Goal: Information Seeking & Learning: Learn about a topic

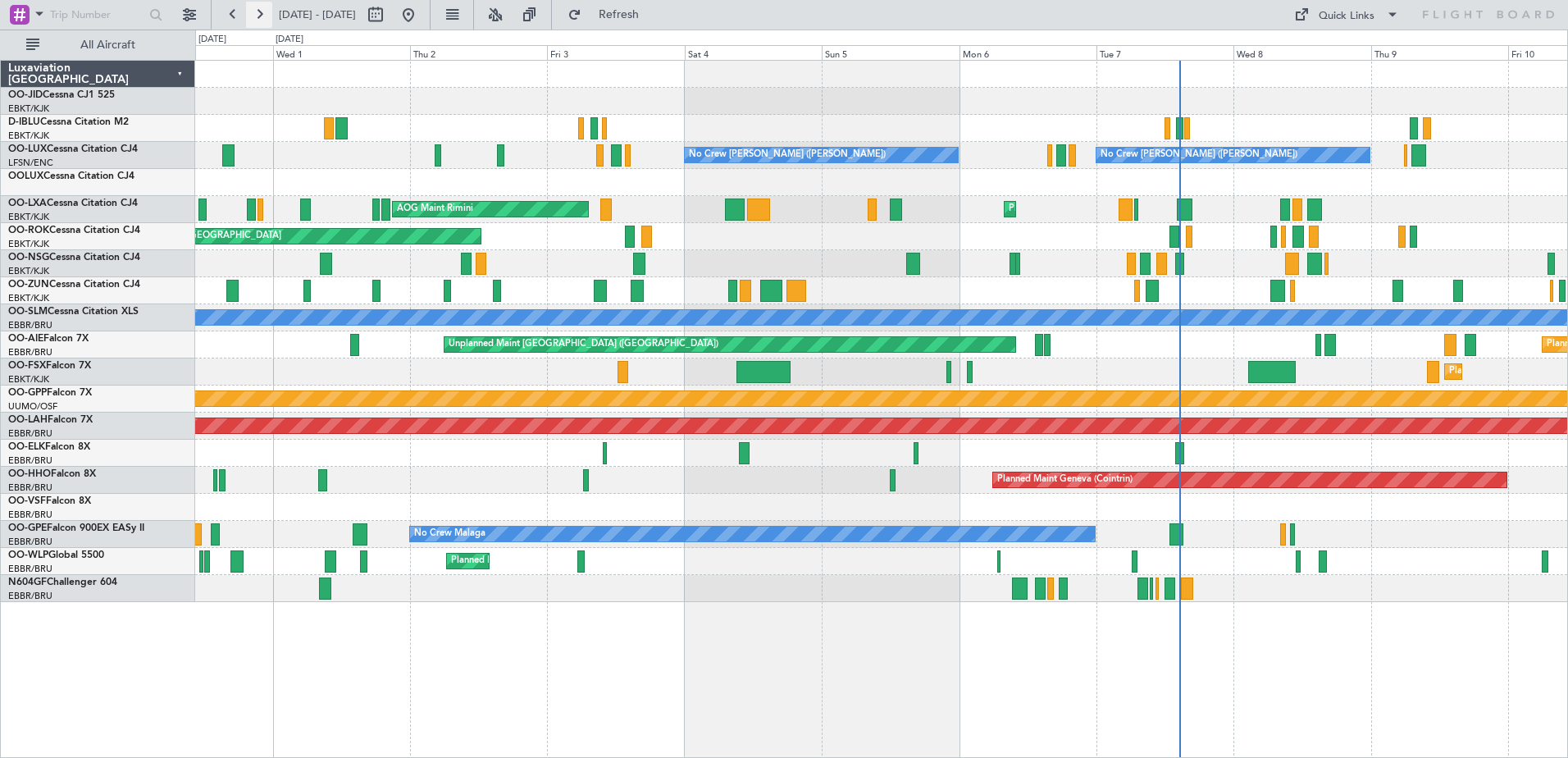
click at [265, 12] on button at bounding box center [260, 15] width 27 height 27
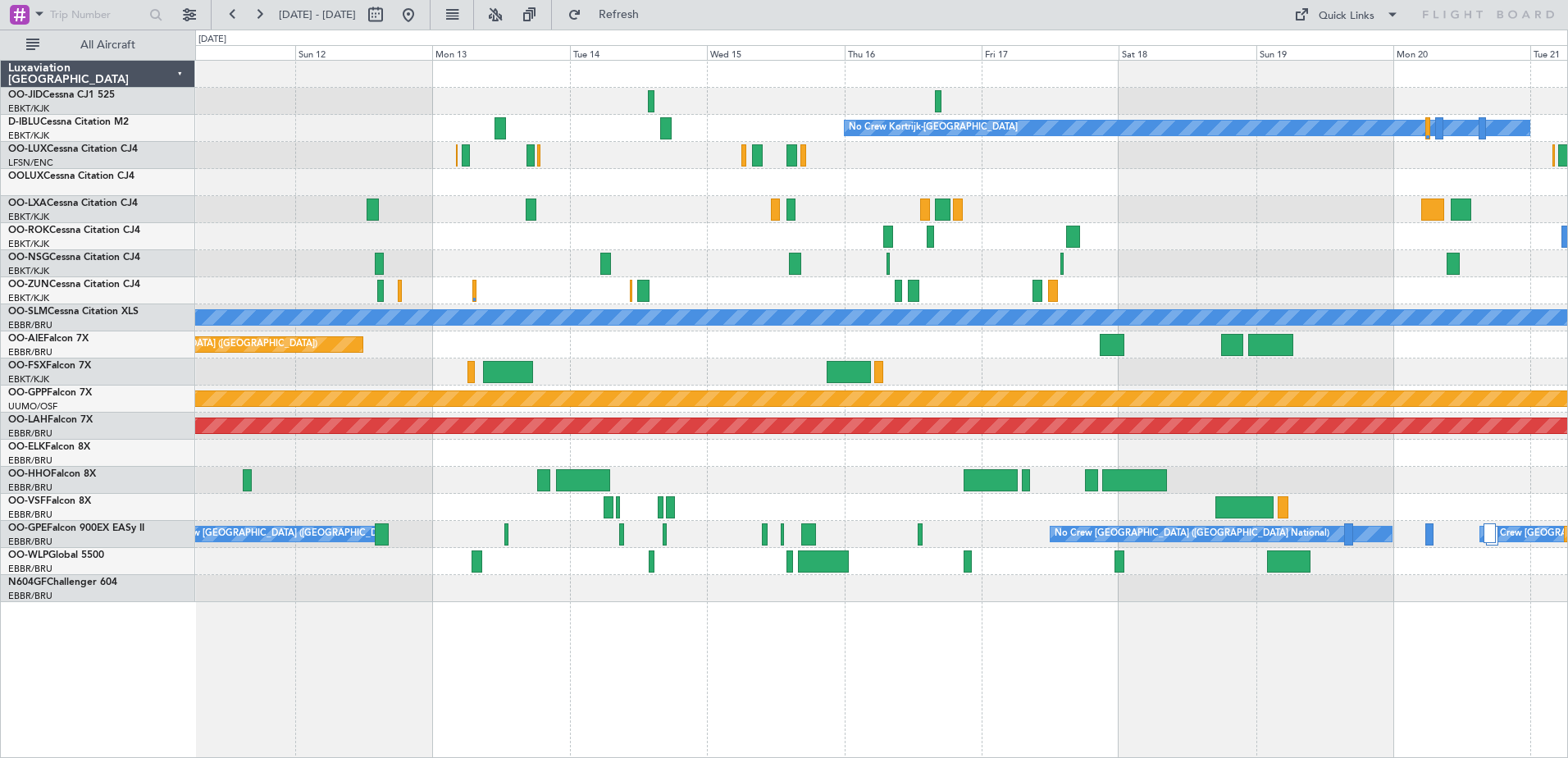
click at [850, 500] on div "No Crew Kortrijk-[GEOGRAPHIC_DATA] No Crew [PERSON_NAME] ([PERSON_NAME]) A/C Un…" at bounding box center [880, 331] width 1372 height 542
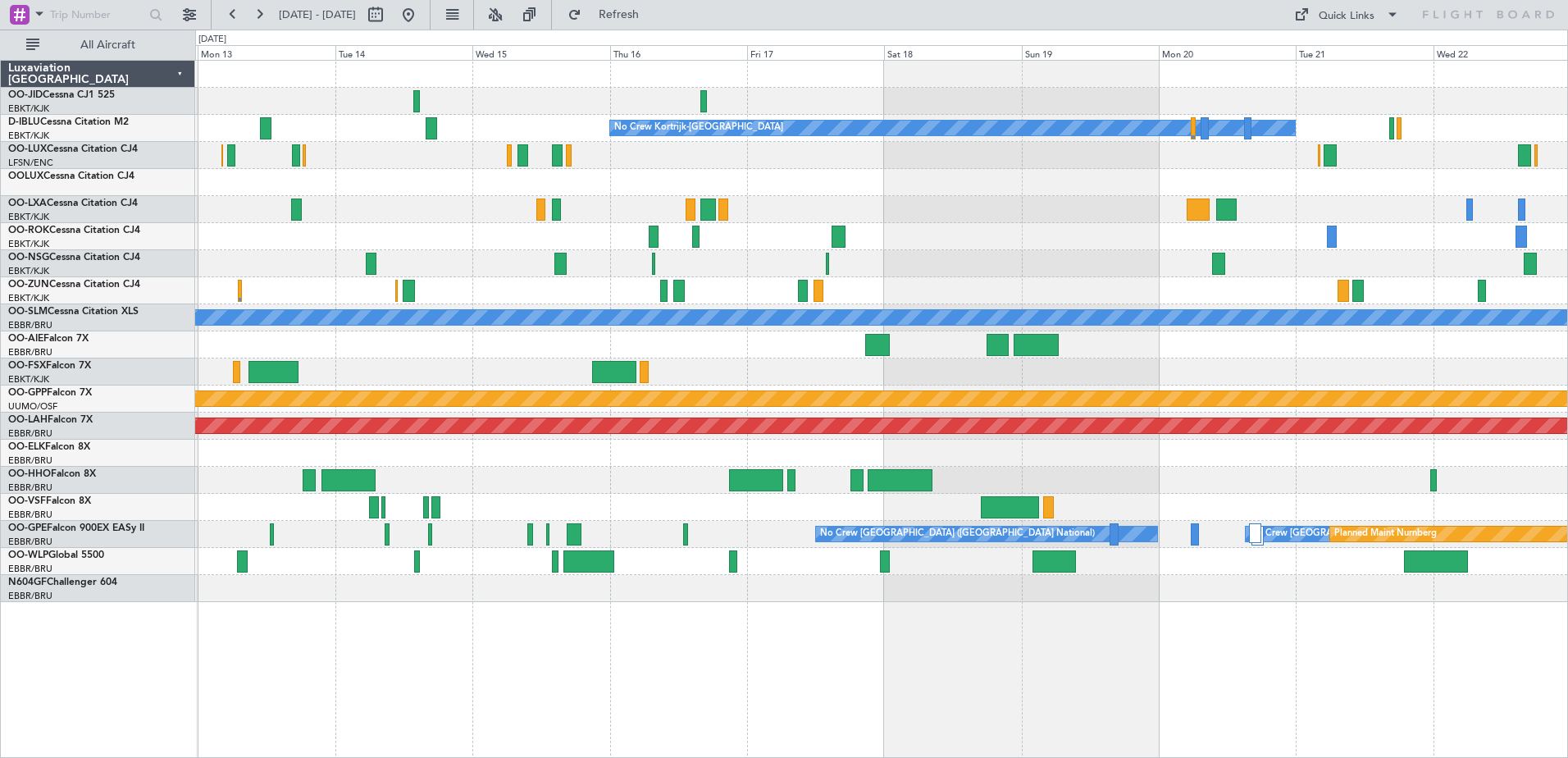
click at [1236, 250] on div "No Crew No Crew Kortrijk-[GEOGRAPHIC_DATA] No Crew A/C Unavailable [GEOGRAPHIC_…" at bounding box center [880, 331] width 1372 height 542
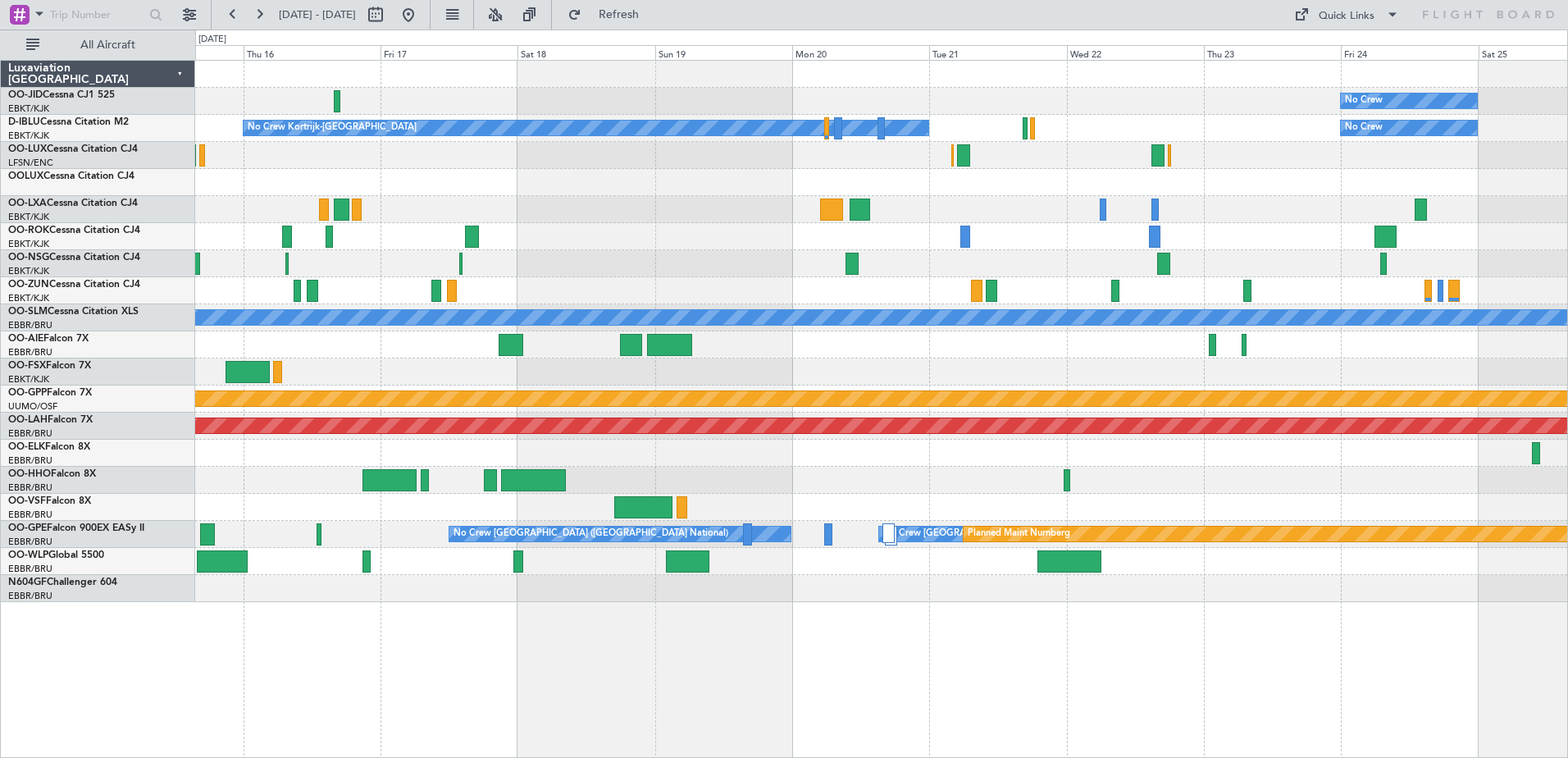
click at [976, 276] on div "No Crew No Crew Kortrijk-[GEOGRAPHIC_DATA] No Crew A/C Unavailable [GEOGRAPHIC_…" at bounding box center [880, 331] width 1372 height 542
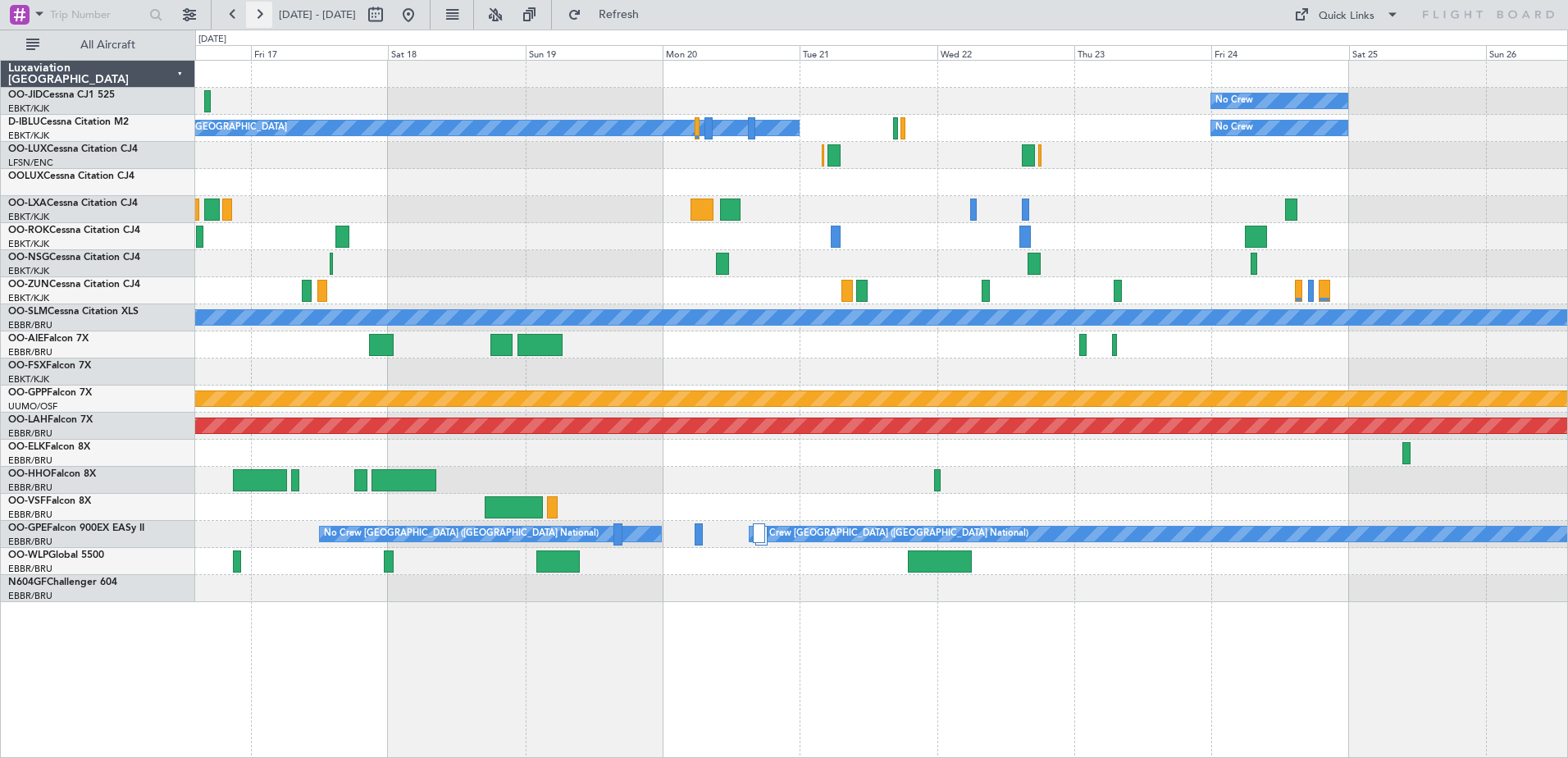
click at [270, 25] on button at bounding box center [260, 15] width 27 height 27
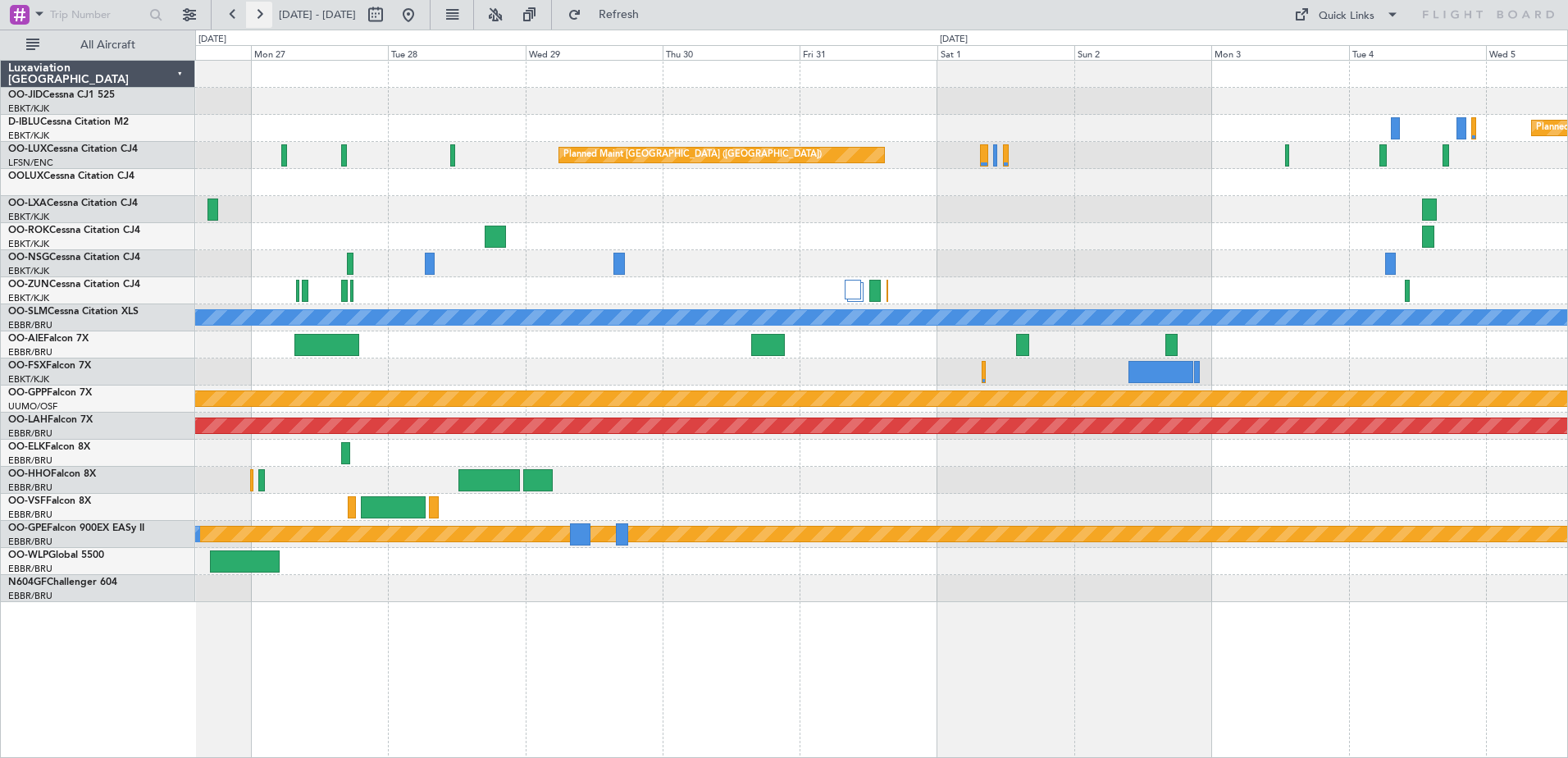
click at [253, 25] on button at bounding box center [260, 15] width 27 height 27
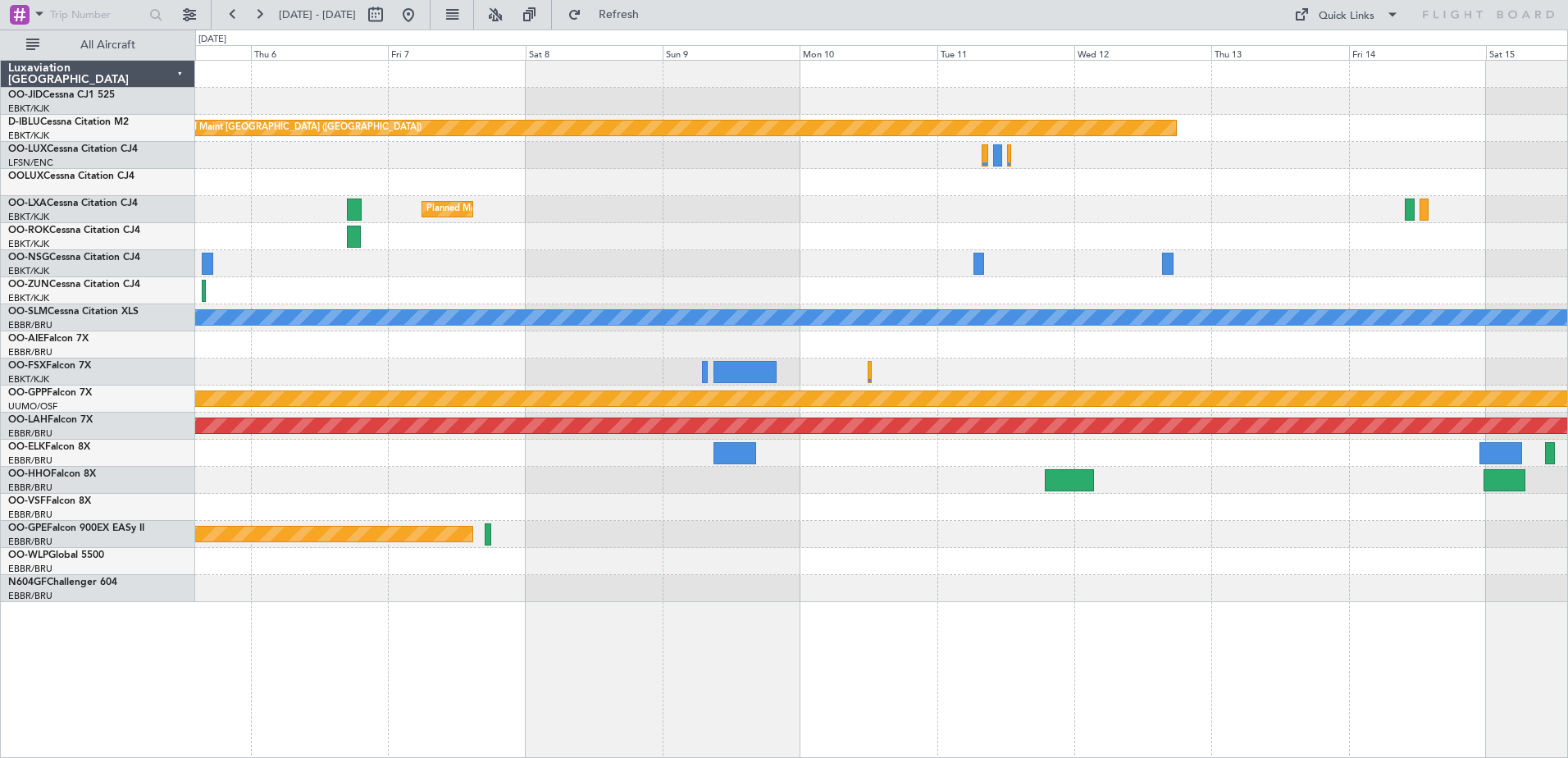
click at [227, 28] on fb-range-datepicker "[DATE] - [DATE]" at bounding box center [320, 14] width 220 height 29
click at [227, 17] on button at bounding box center [233, 15] width 27 height 27
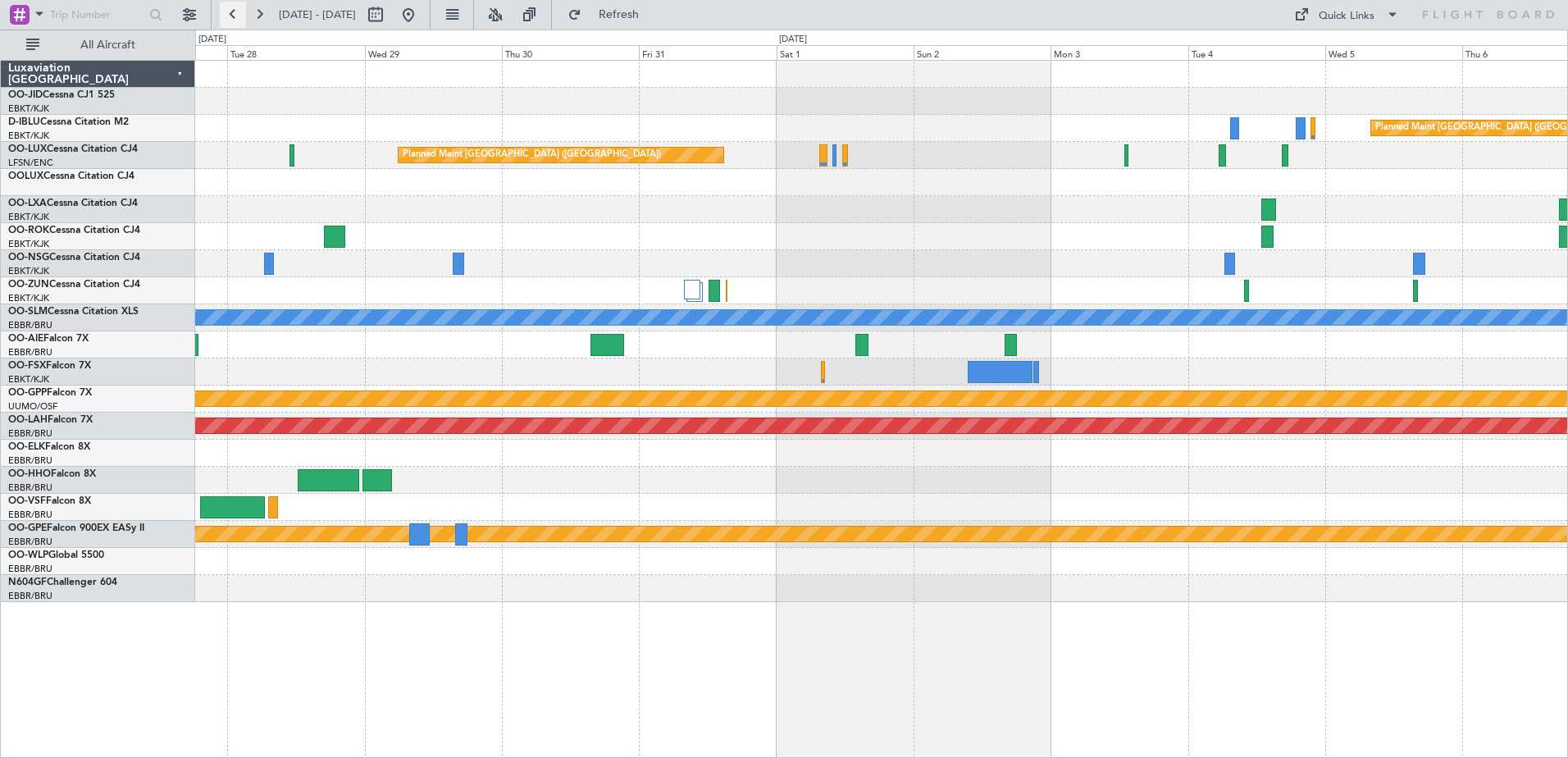
click at [227, 17] on button at bounding box center [233, 15] width 27 height 27
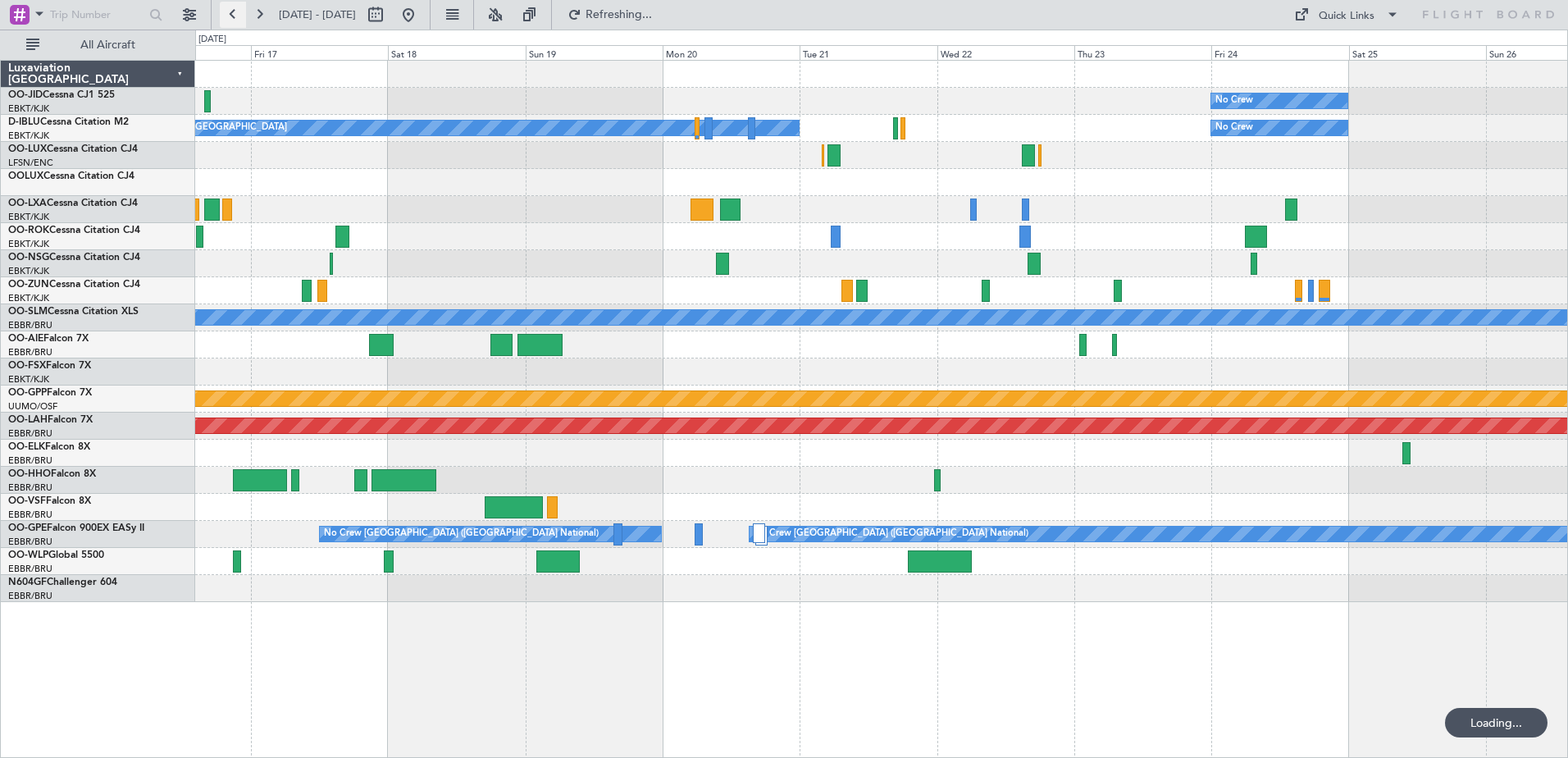
click at [227, 17] on button at bounding box center [233, 15] width 27 height 27
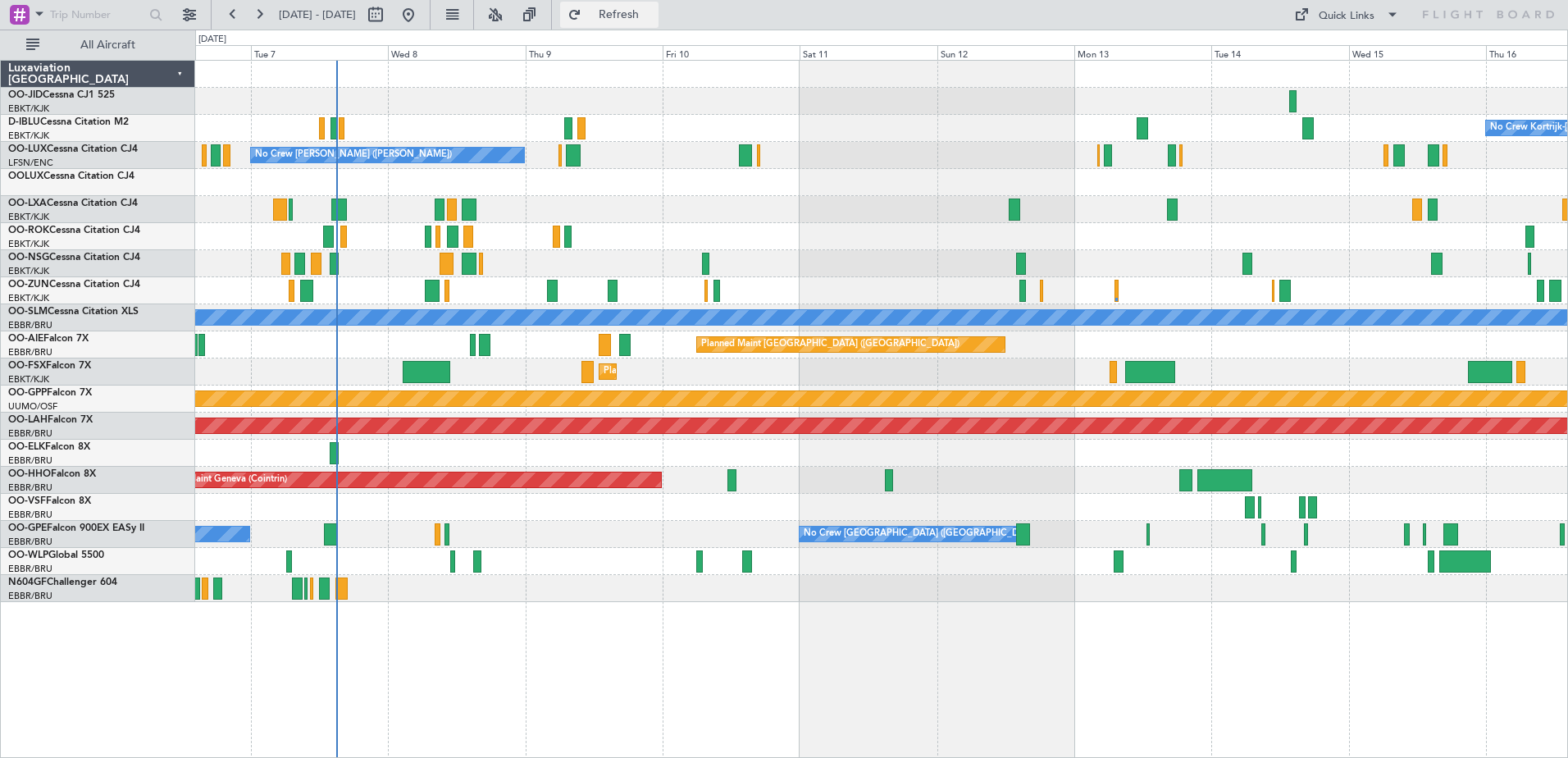
click at [636, 12] on button "Refresh" at bounding box center [609, 15] width 99 height 27
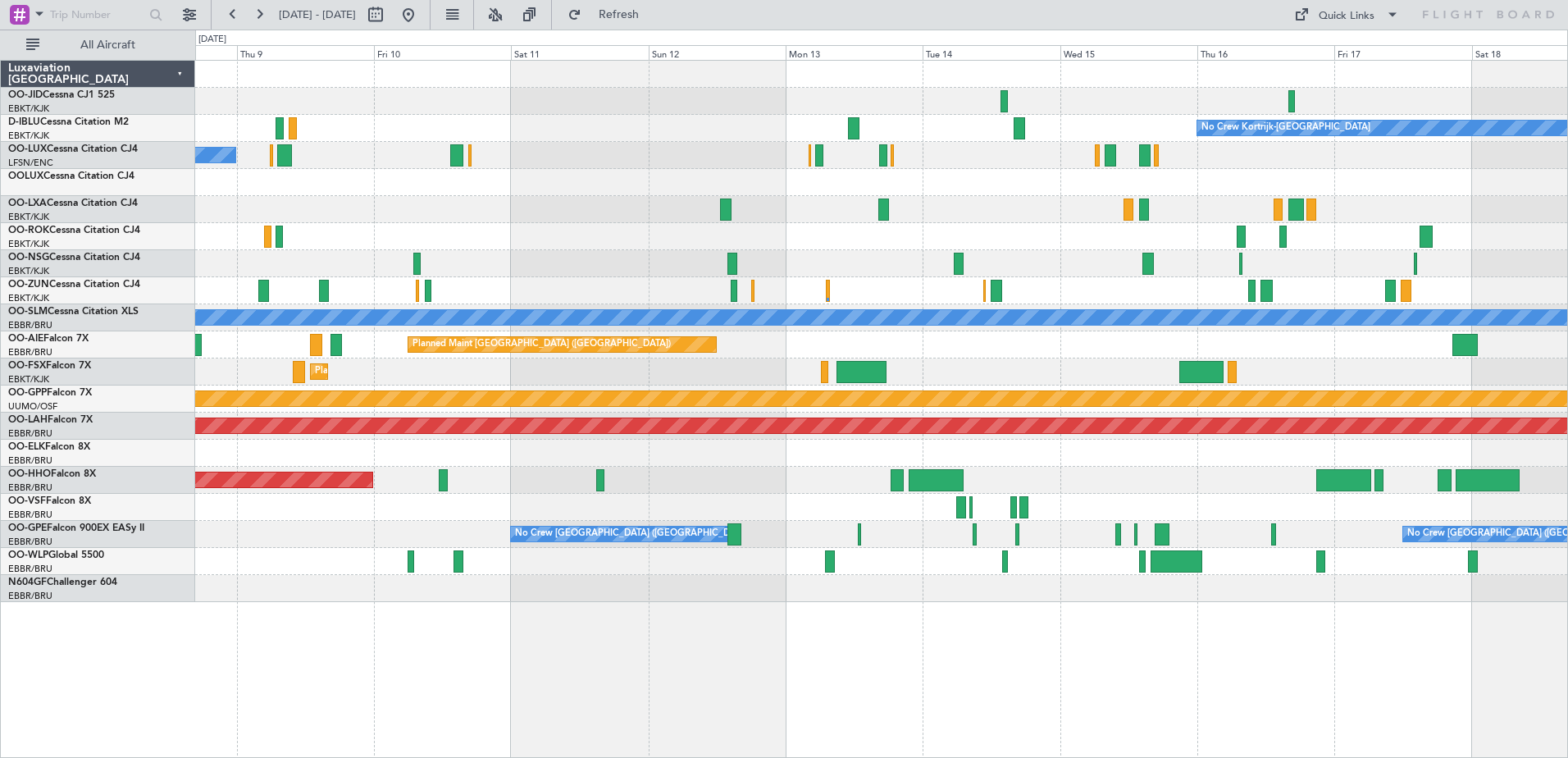
click at [659, 214] on div "No Crew Kortrijk-[GEOGRAPHIC_DATA] No Crew [PERSON_NAME] ([PERSON_NAME]) Planne…" at bounding box center [880, 331] width 1372 height 542
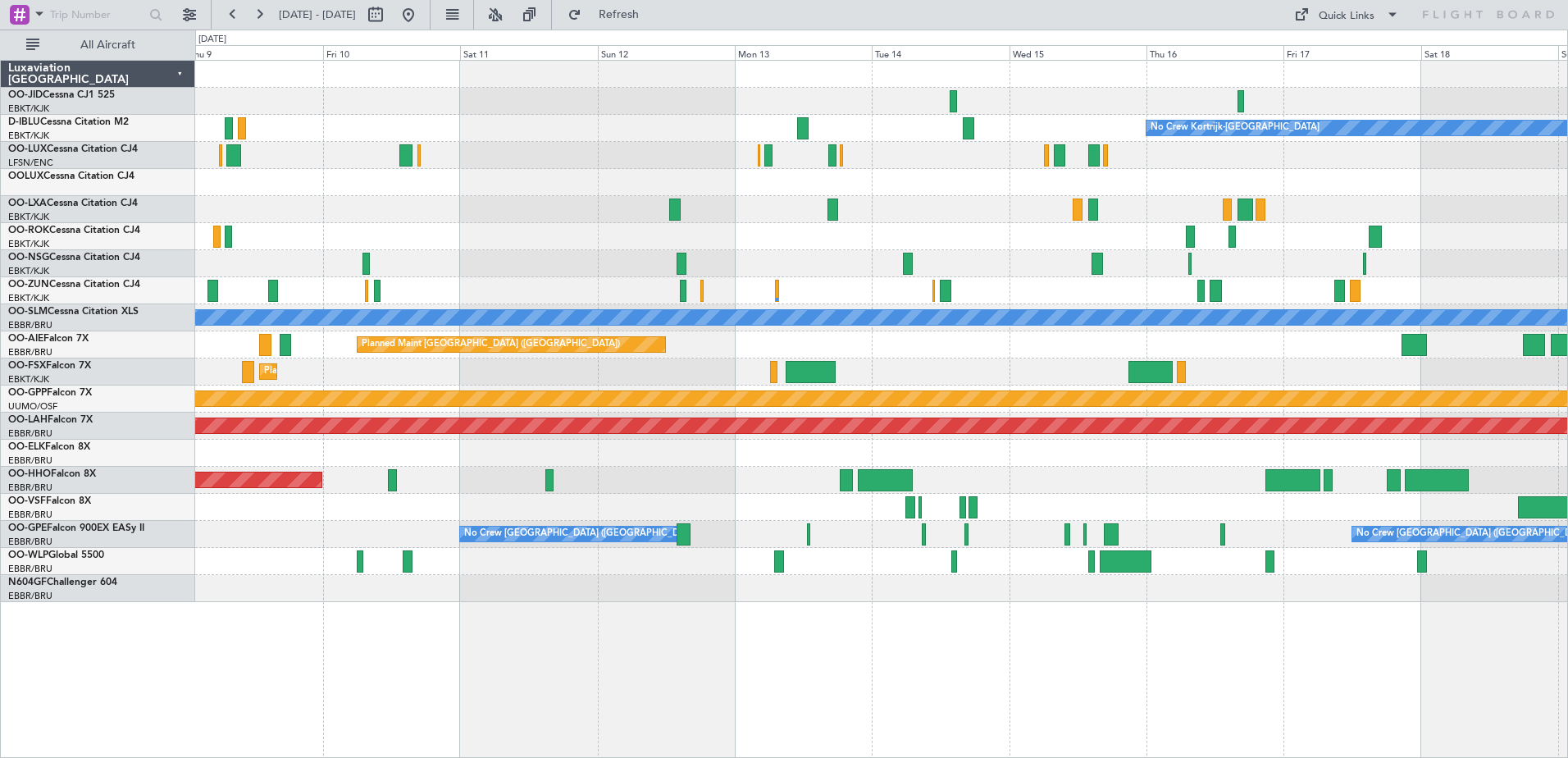
click at [696, 262] on div "No Crew Kortrijk-[GEOGRAPHIC_DATA] No Crew [PERSON_NAME] ([PERSON_NAME]) A/C Un…" at bounding box center [880, 331] width 1372 height 542
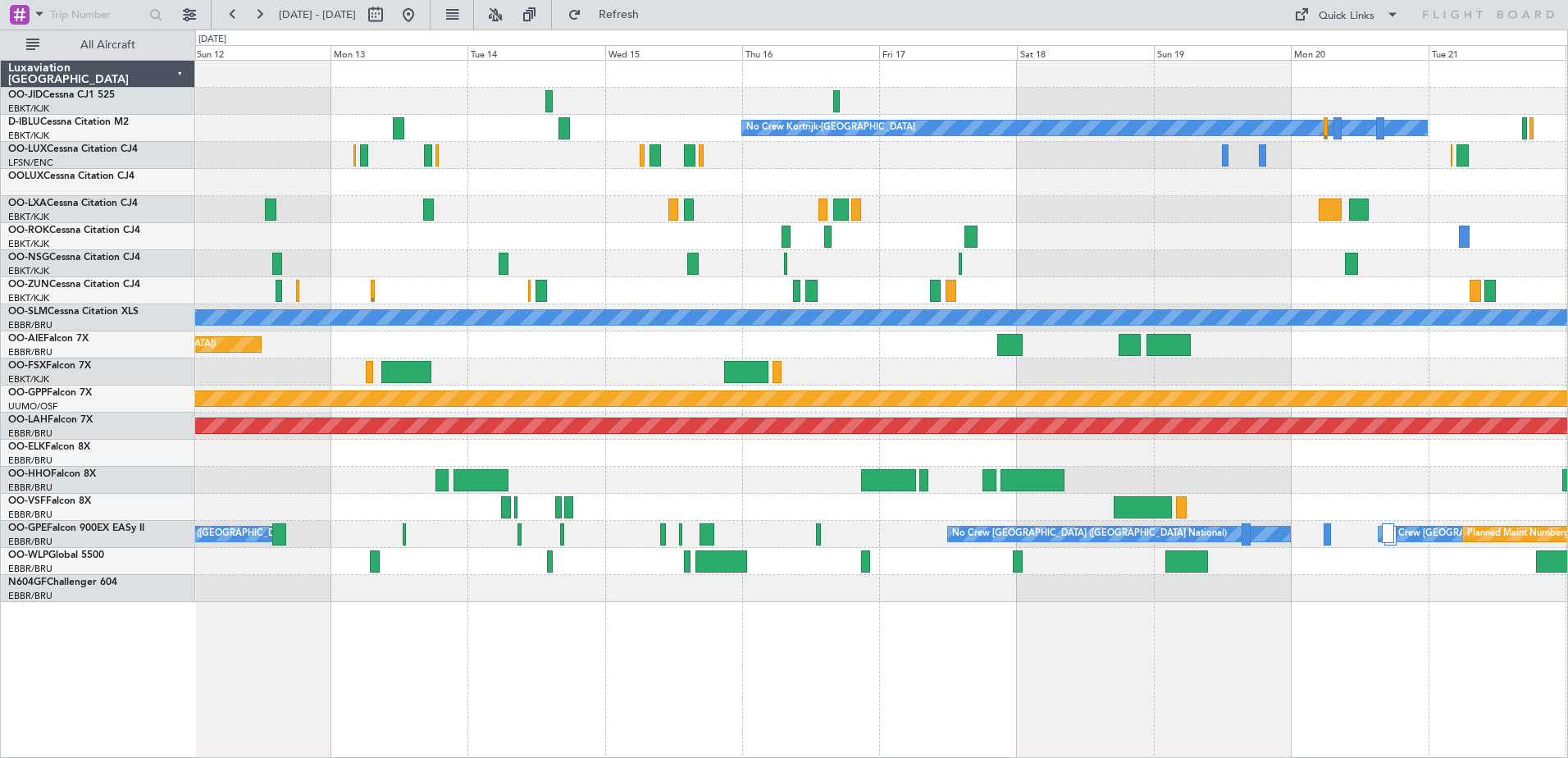
click at [889, 221] on div "No Crew No Crew Kortrijk-[GEOGRAPHIC_DATA] No Crew A/C Unavailable [GEOGRAPHIC_…" at bounding box center [880, 331] width 1372 height 542
click at [235, 11] on button at bounding box center [233, 15] width 27 height 27
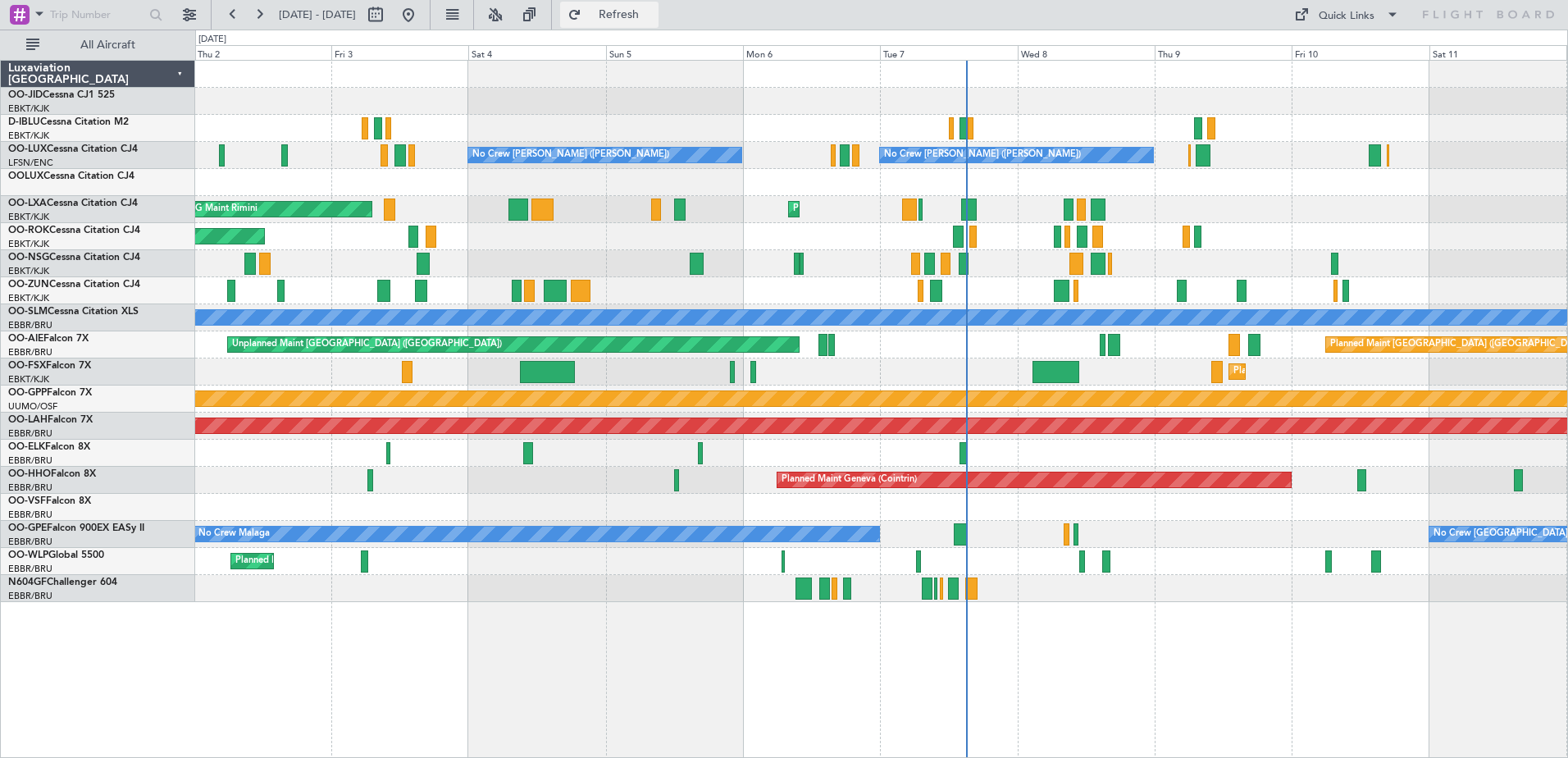
click at [641, 20] on span "Refresh" at bounding box center [619, 14] width 68 height 12
click at [262, 8] on button at bounding box center [260, 15] width 27 height 27
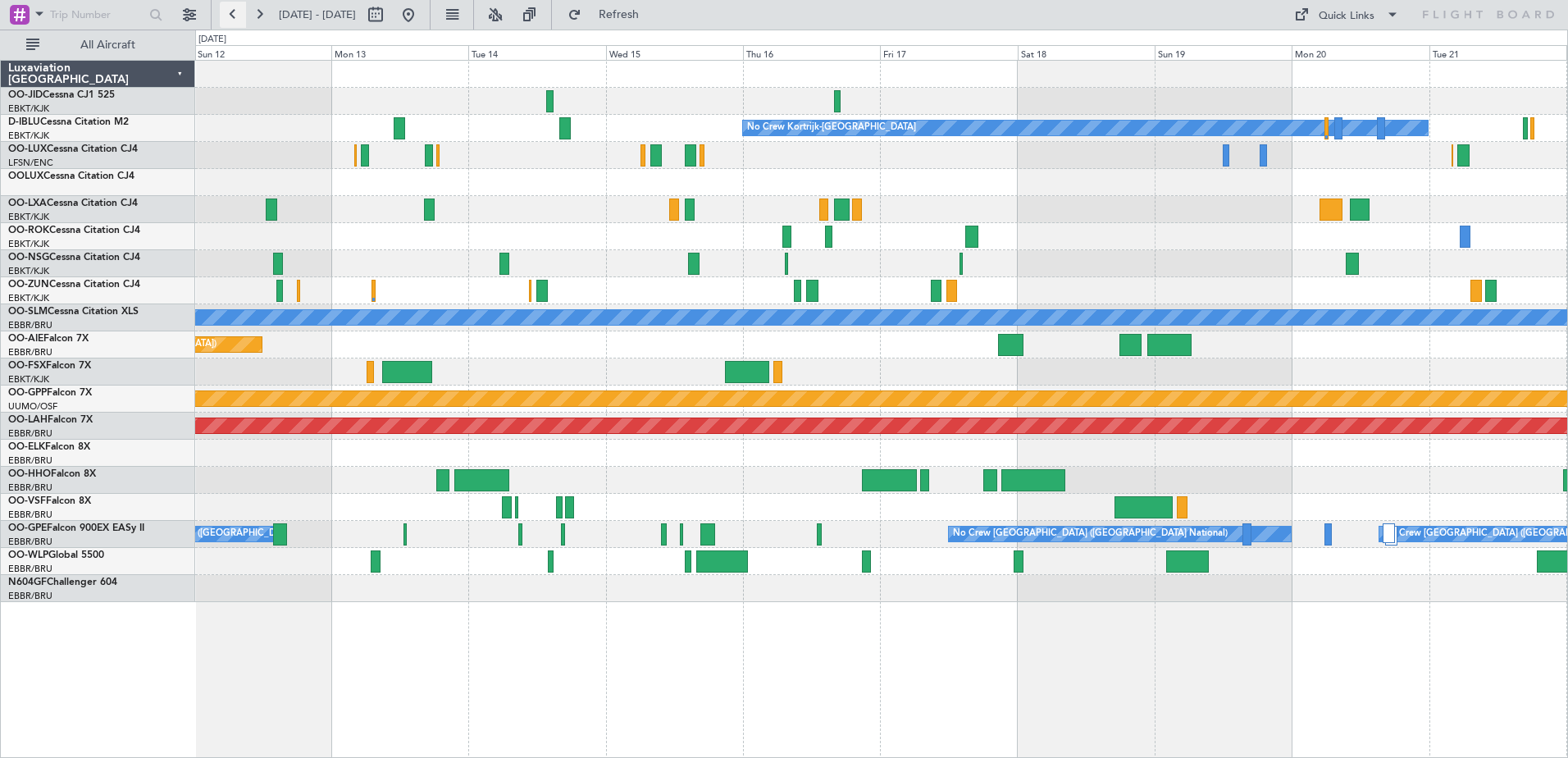
click at [221, 26] on button at bounding box center [233, 15] width 27 height 27
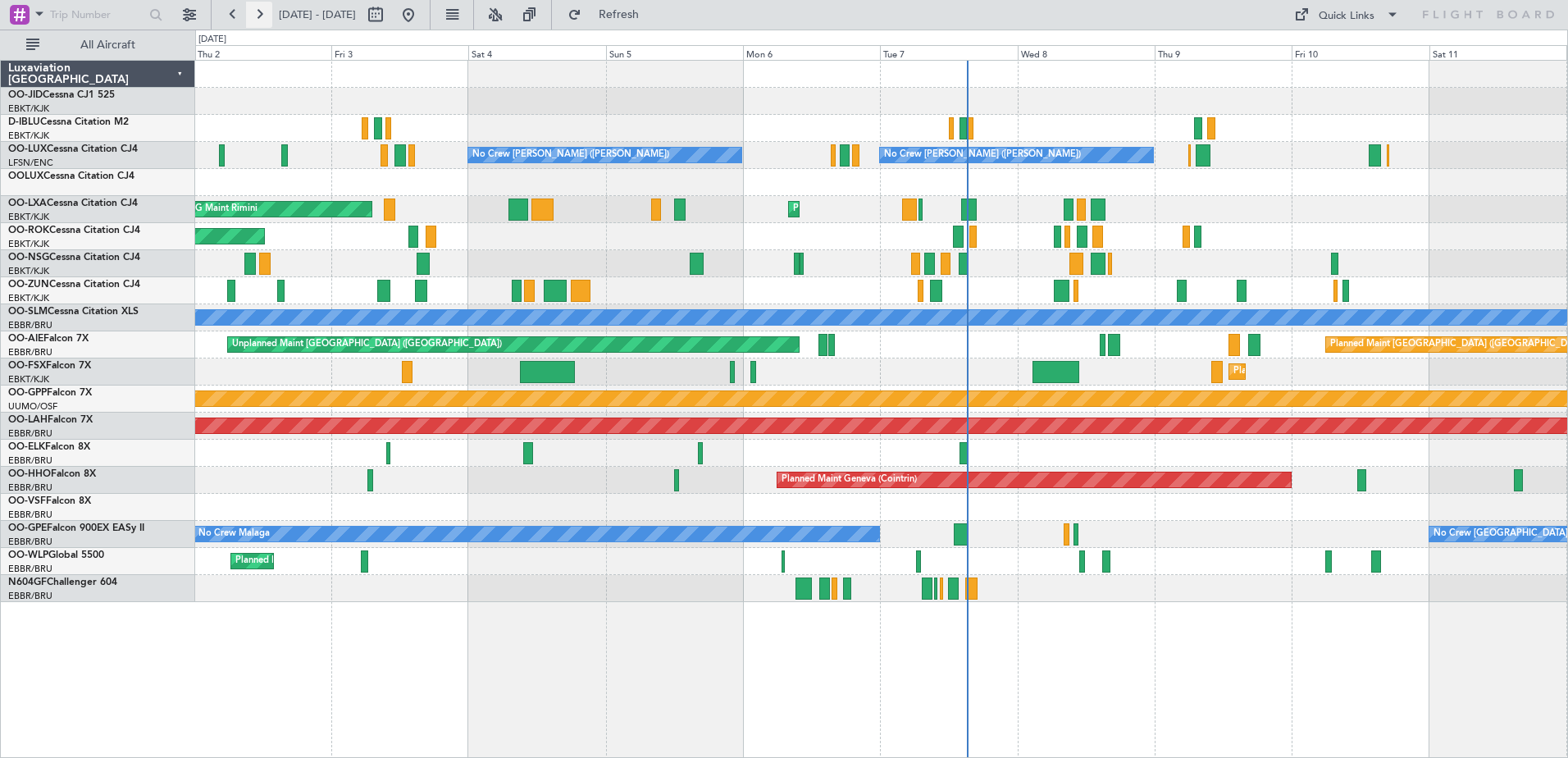
click at [266, 21] on button at bounding box center [260, 15] width 27 height 27
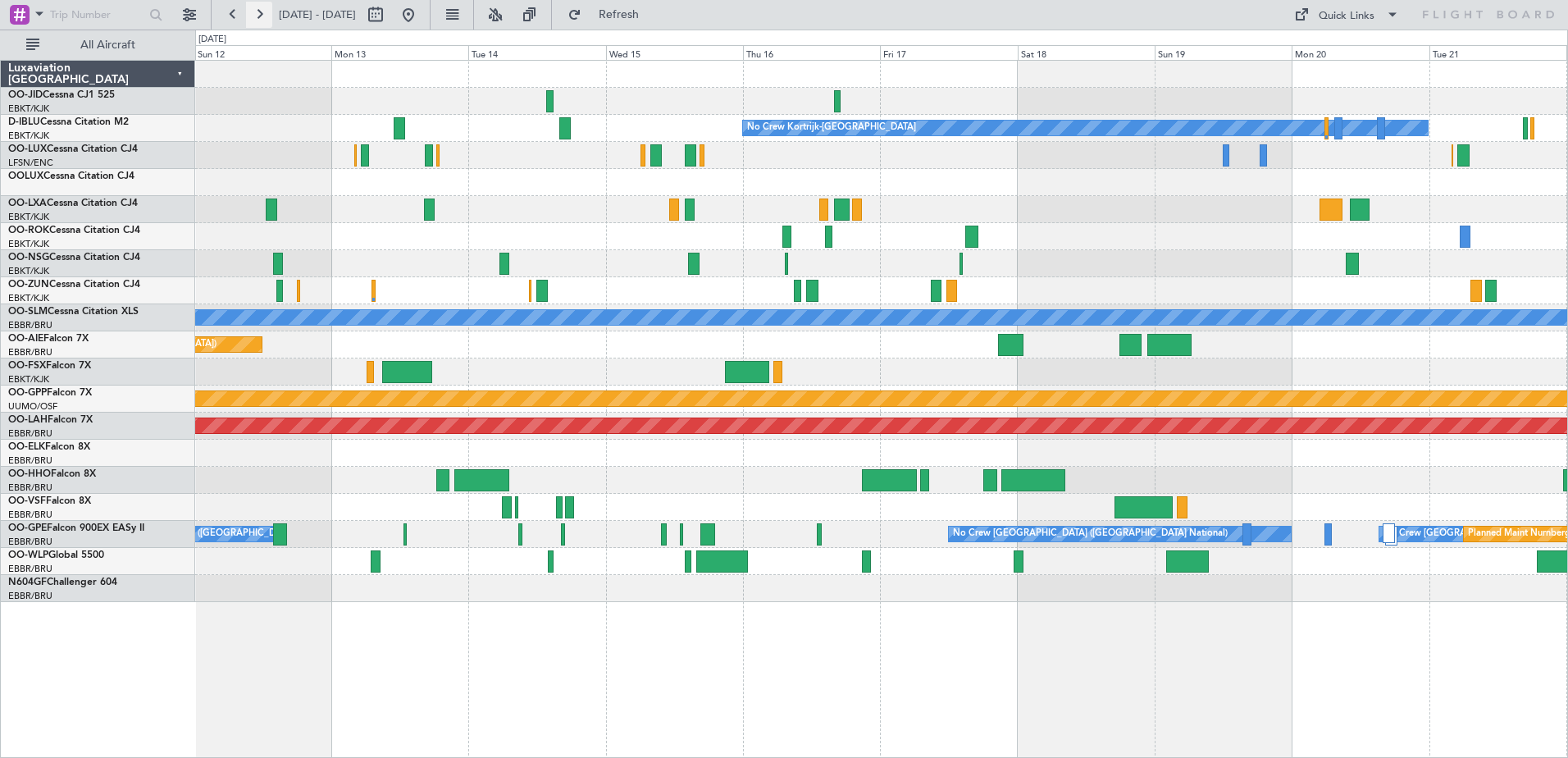
click at [263, 7] on button at bounding box center [260, 15] width 27 height 27
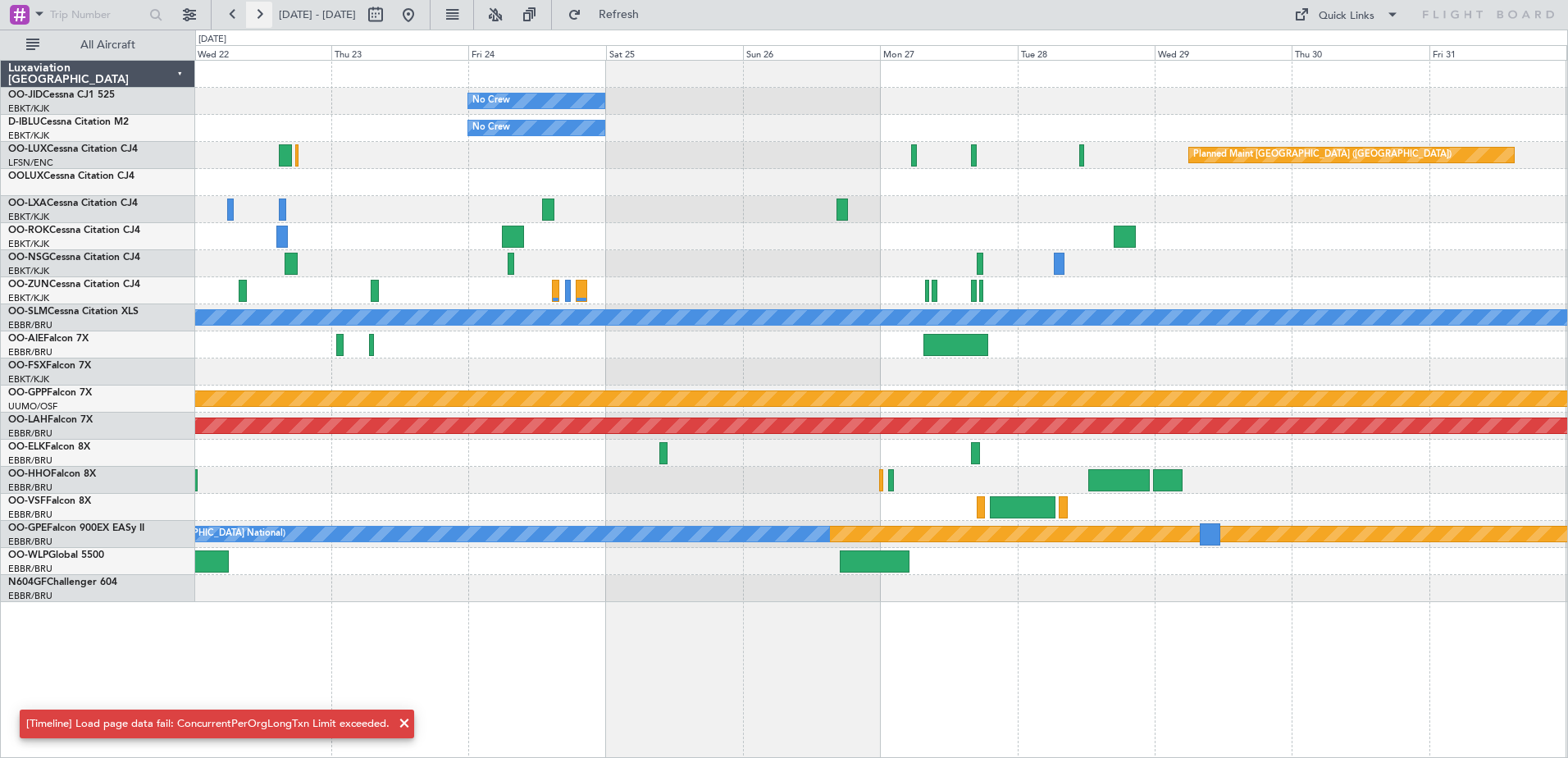
click at [263, 7] on button at bounding box center [260, 15] width 27 height 27
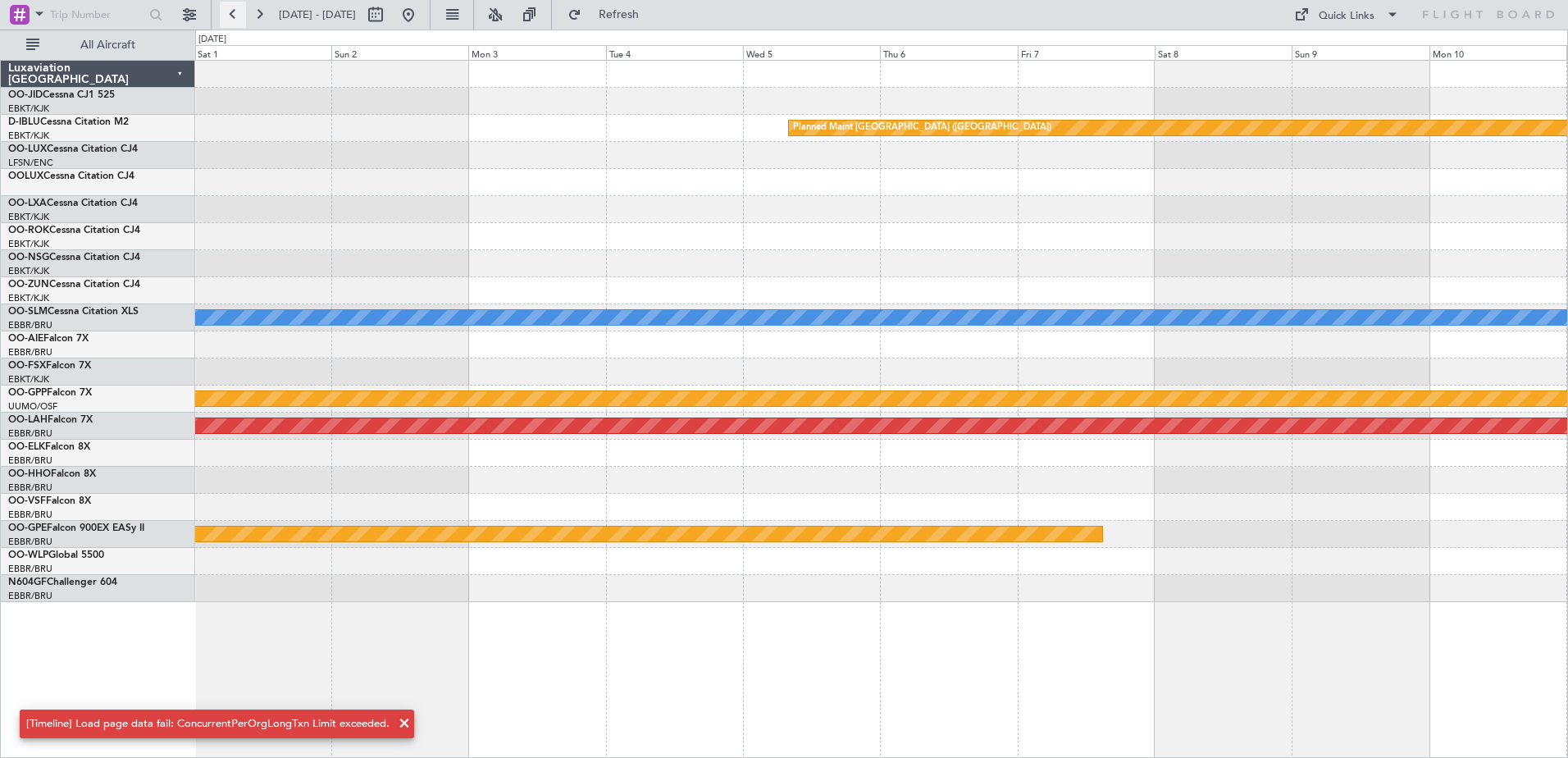
click at [235, 7] on button at bounding box center [233, 15] width 27 height 27
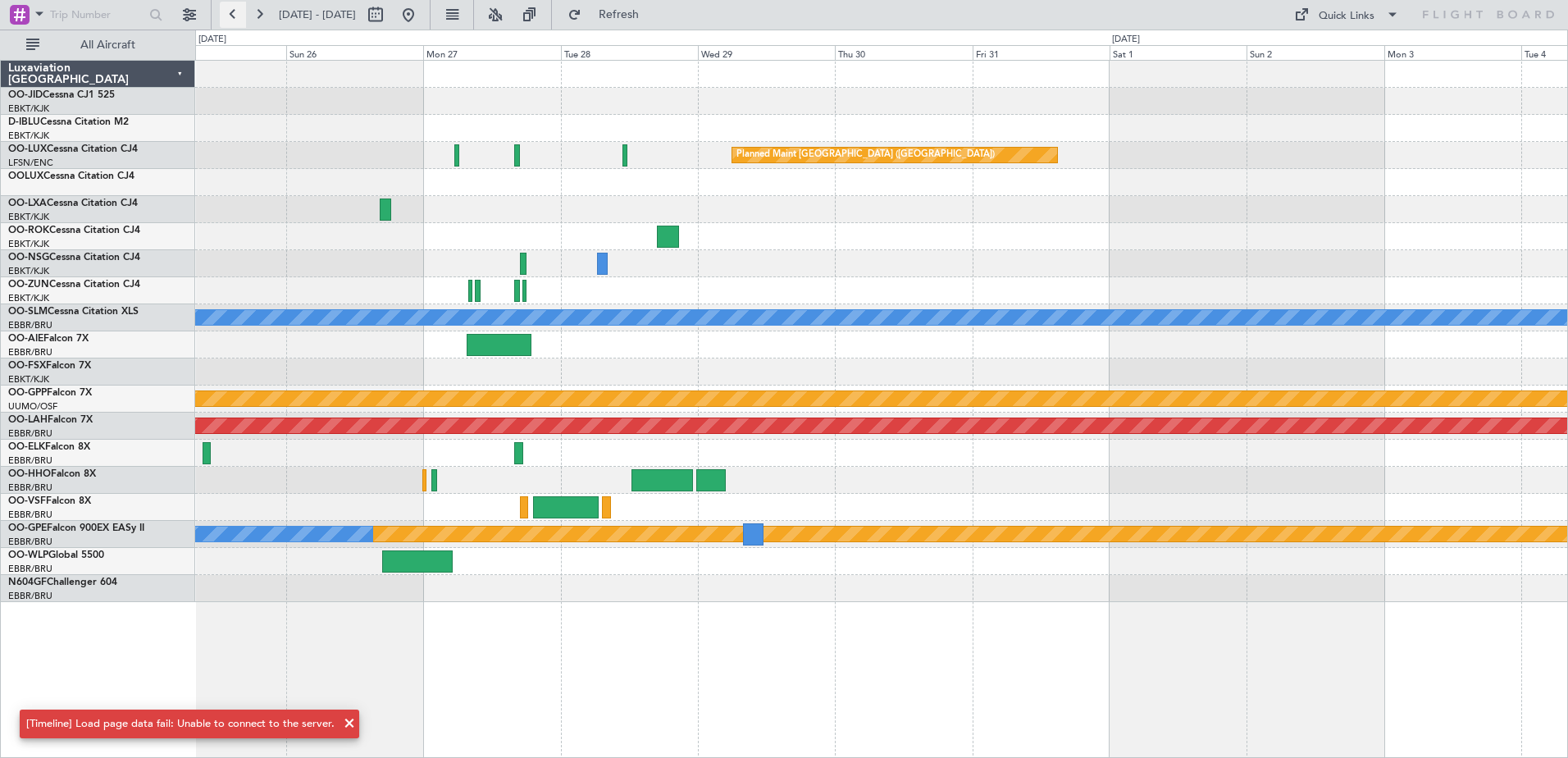
click at [235, 7] on button at bounding box center [233, 15] width 27 height 27
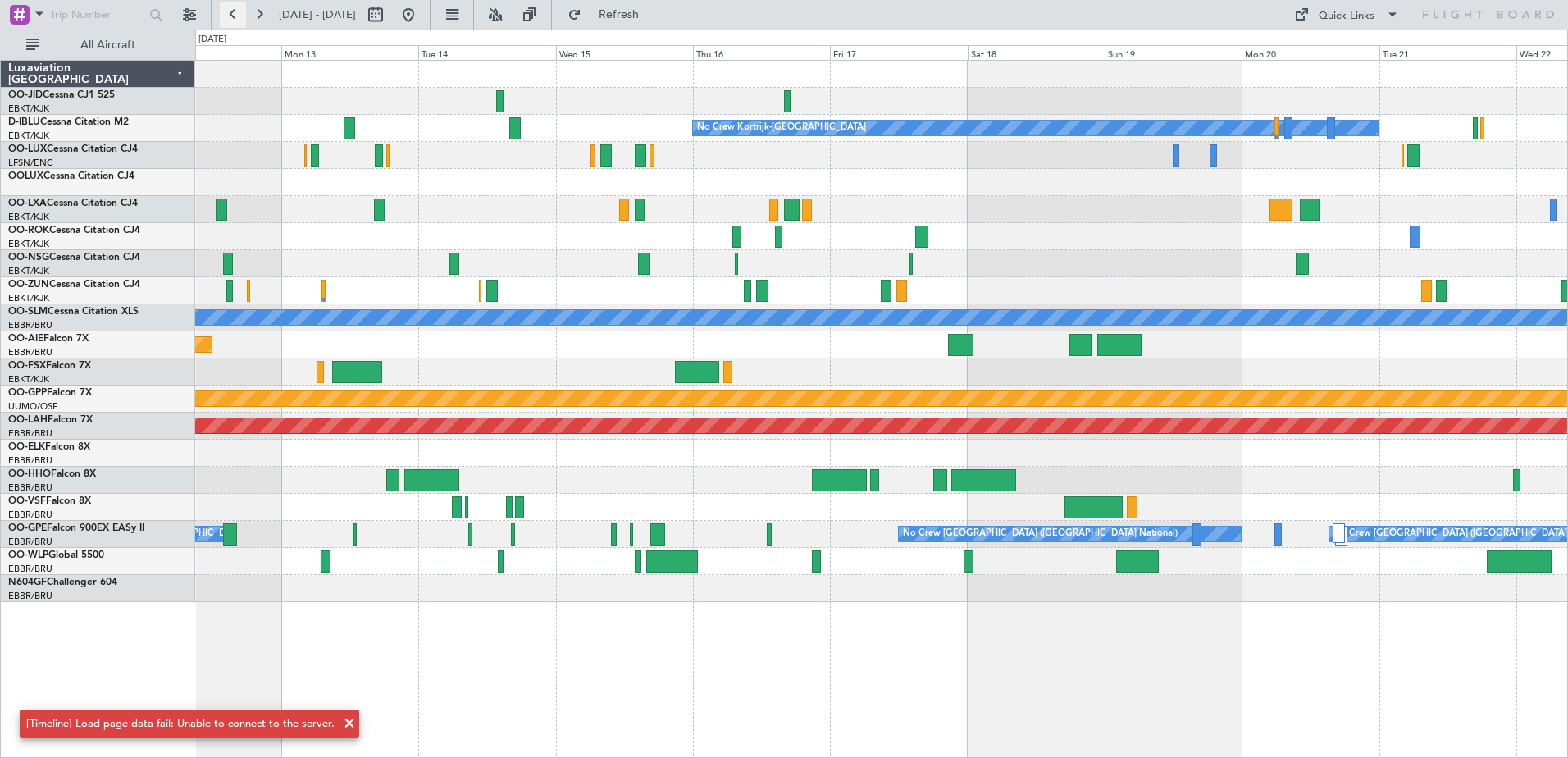
click at [235, 7] on button at bounding box center [233, 15] width 27 height 27
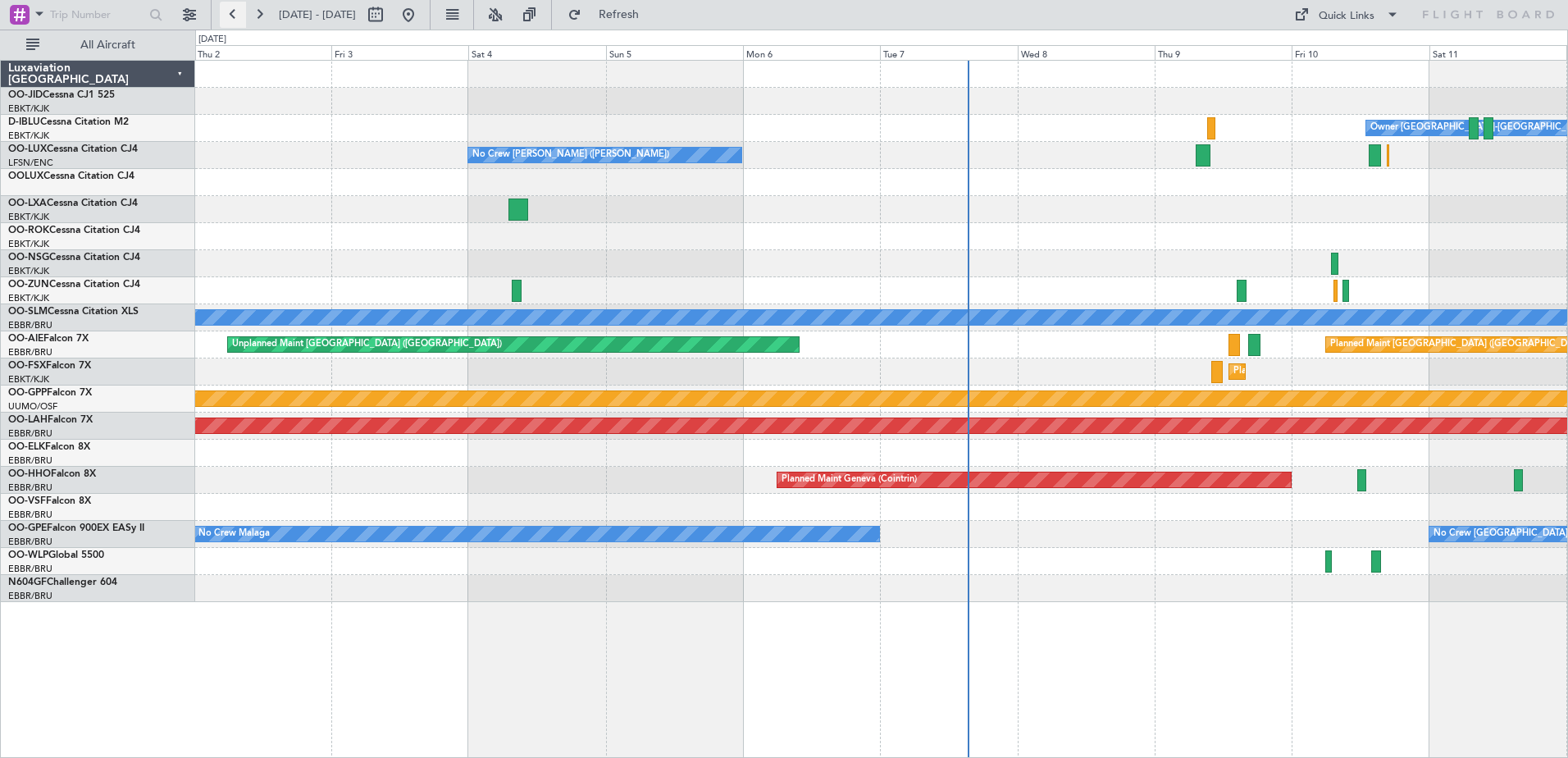
click at [239, 5] on button at bounding box center [233, 15] width 27 height 27
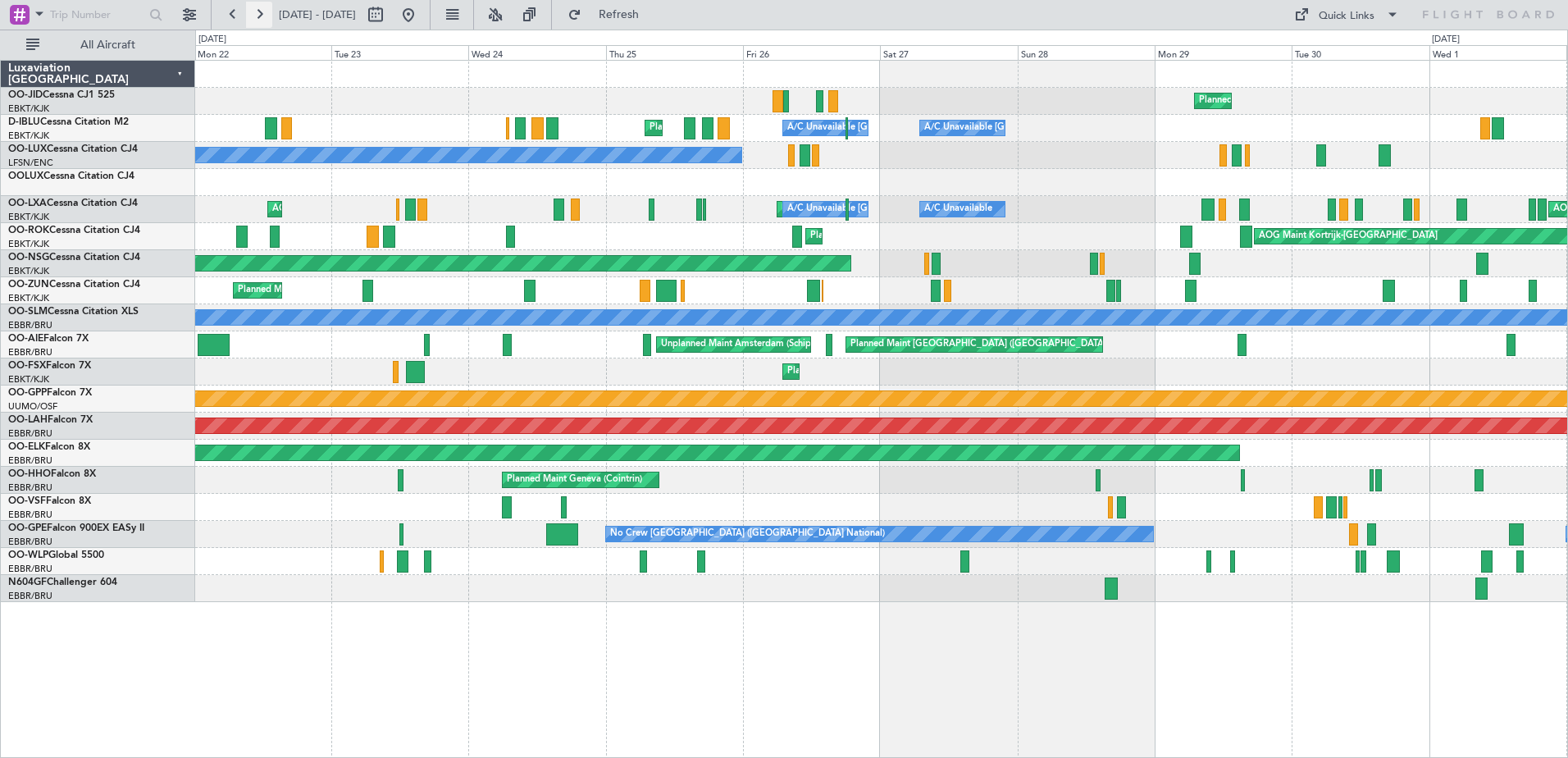
click at [265, 17] on button at bounding box center [260, 15] width 27 height 27
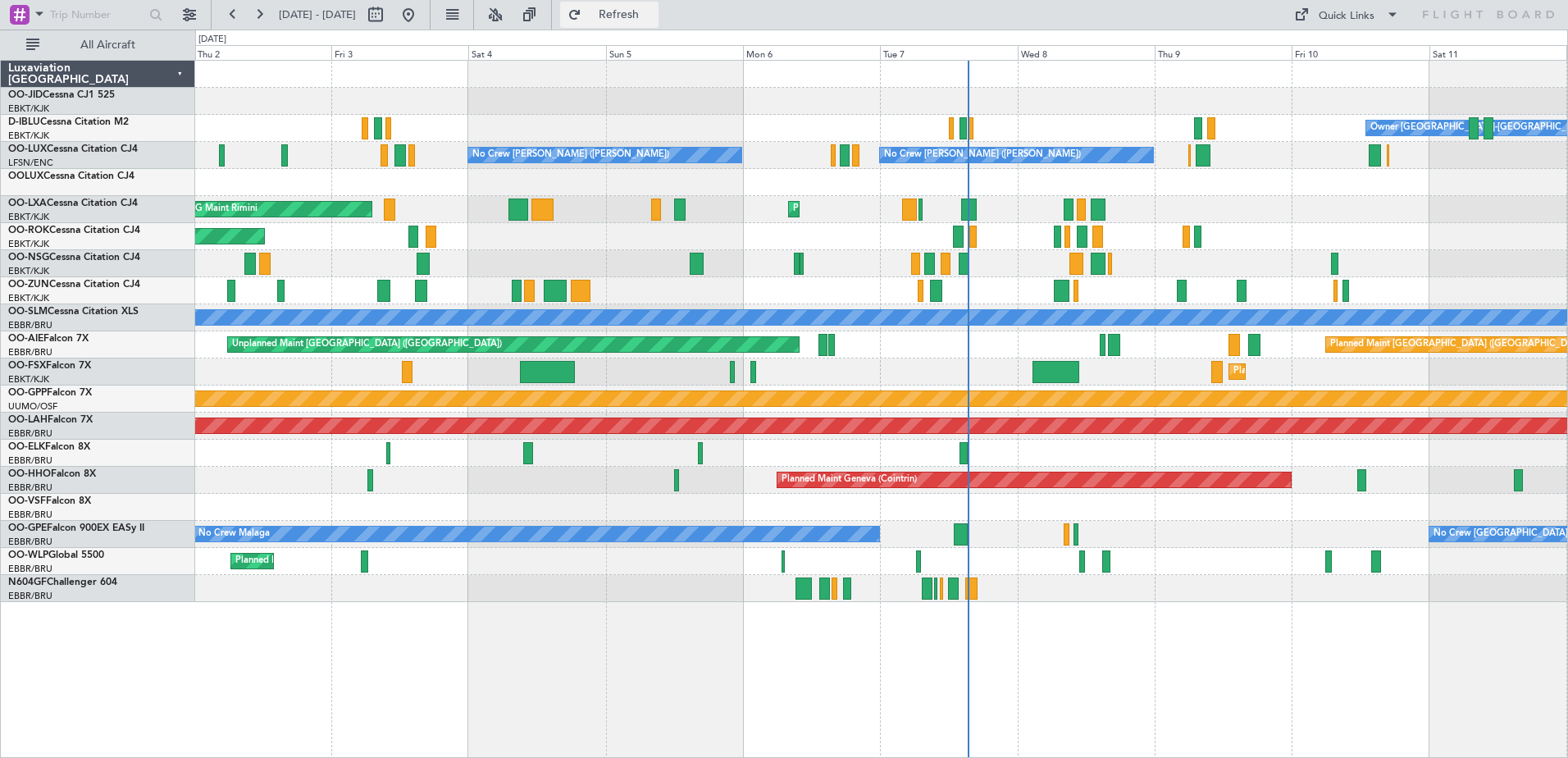
click at [634, 16] on button "Refresh" at bounding box center [609, 15] width 99 height 27
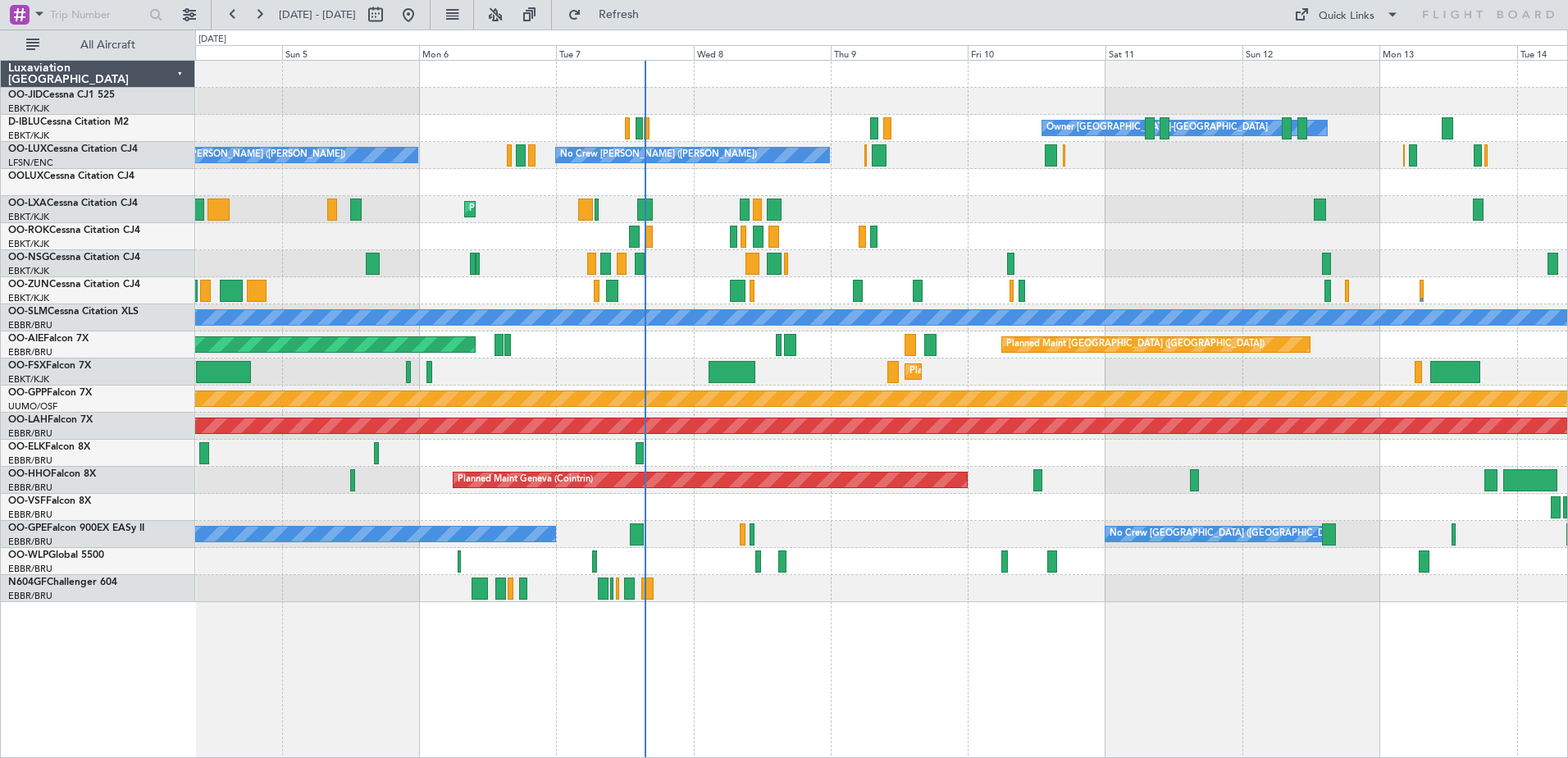
click at [880, 264] on div "Owner [GEOGRAPHIC_DATA]-[GEOGRAPHIC_DATA] No Crew Kortrijk-[GEOGRAPHIC_DATA] No…" at bounding box center [880, 331] width 1372 height 542
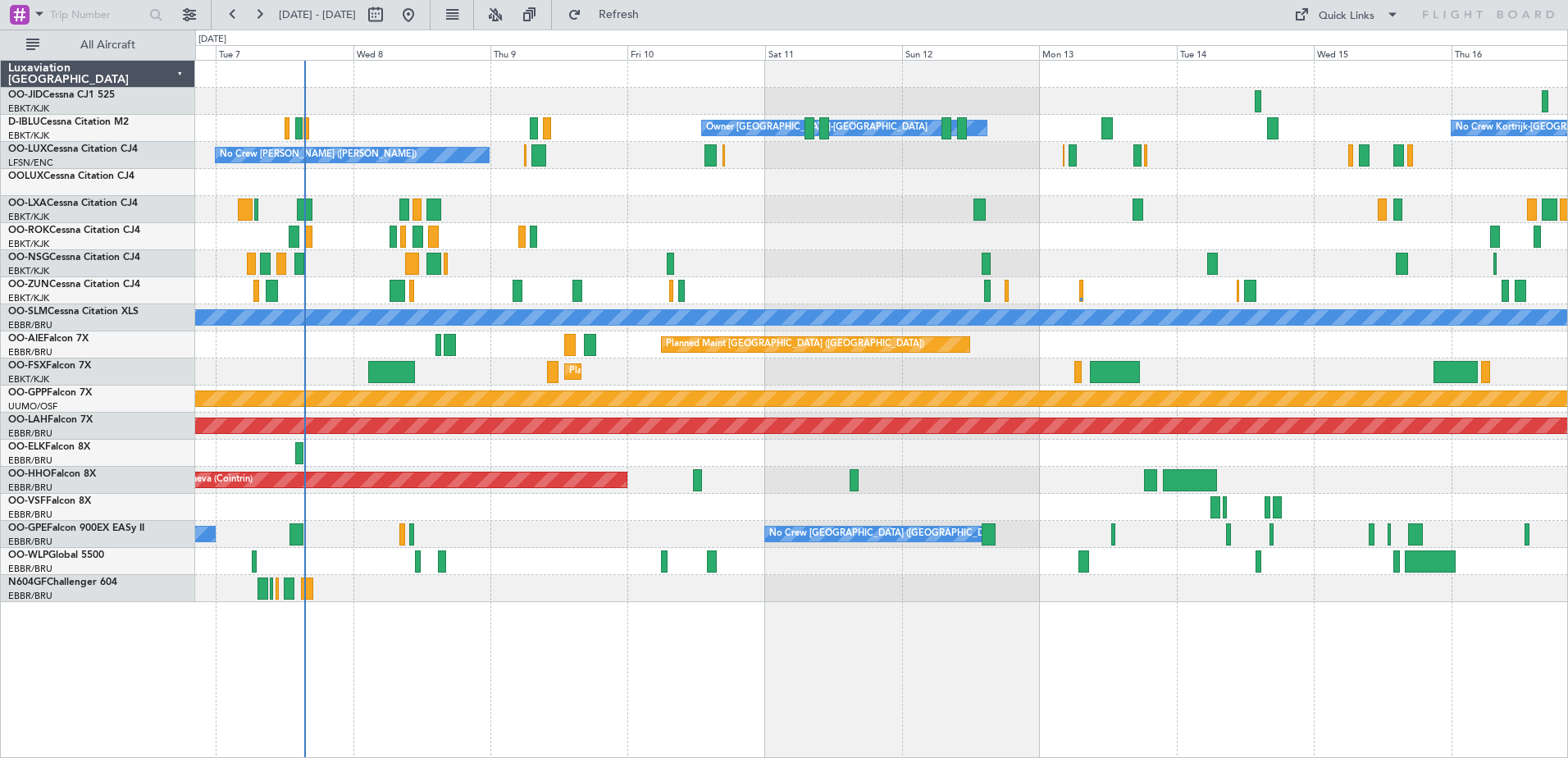
click at [922, 234] on div at bounding box center [880, 237] width 1372 height 27
